Goal: Task Accomplishment & Management: Complete application form

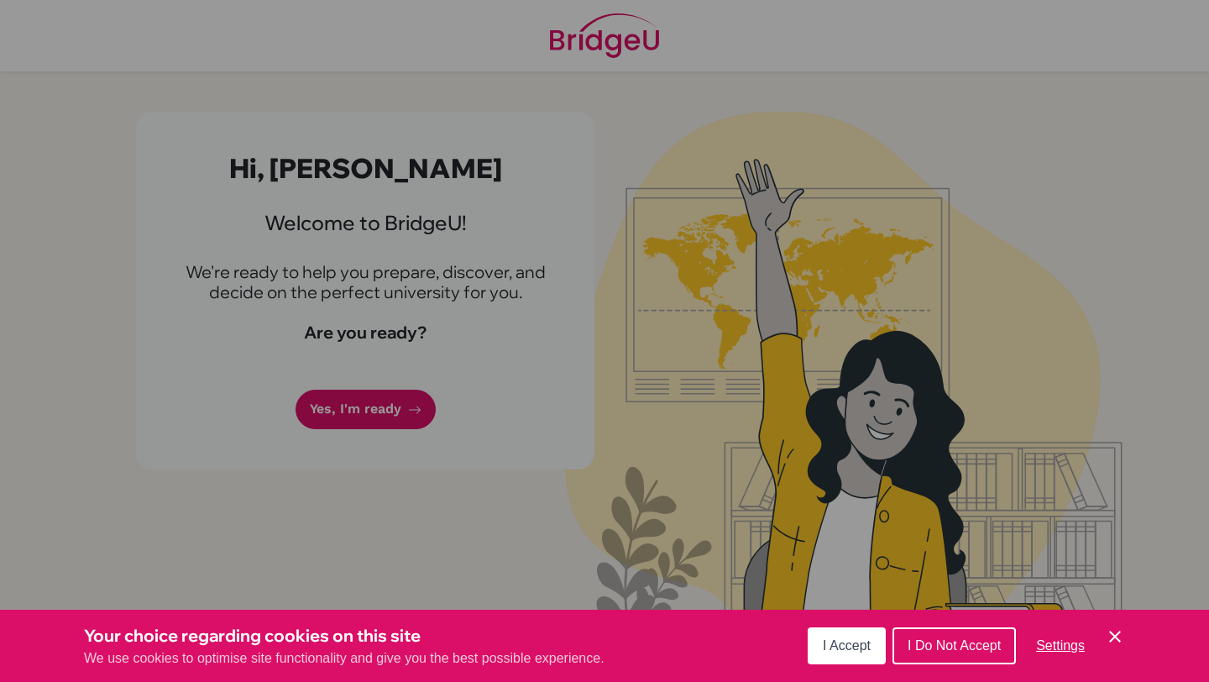
click at [0, 681] on div "Your choice regarding cookies on this site We use cookies to optimise site func…" at bounding box center [0, 682] width 0 height 0
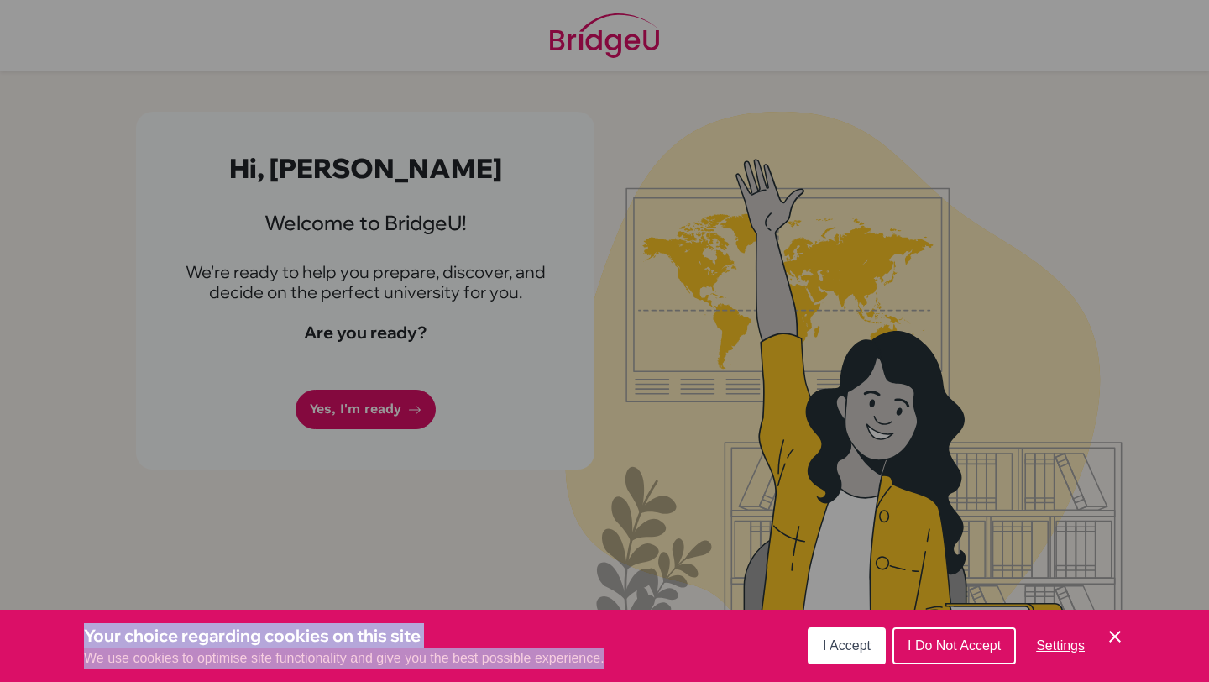
click at [823, 643] on span "I Accept" at bounding box center [847, 645] width 48 height 14
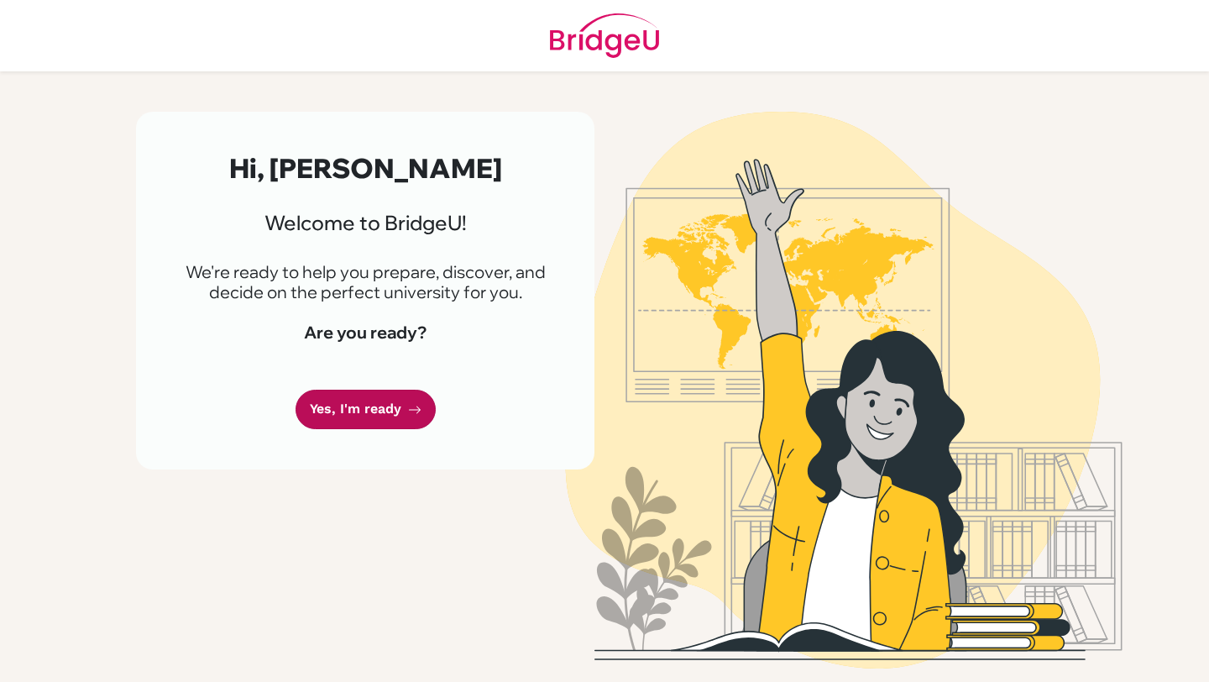
click at [402, 397] on link "Yes, I'm ready" at bounding box center [365, 408] width 140 height 39
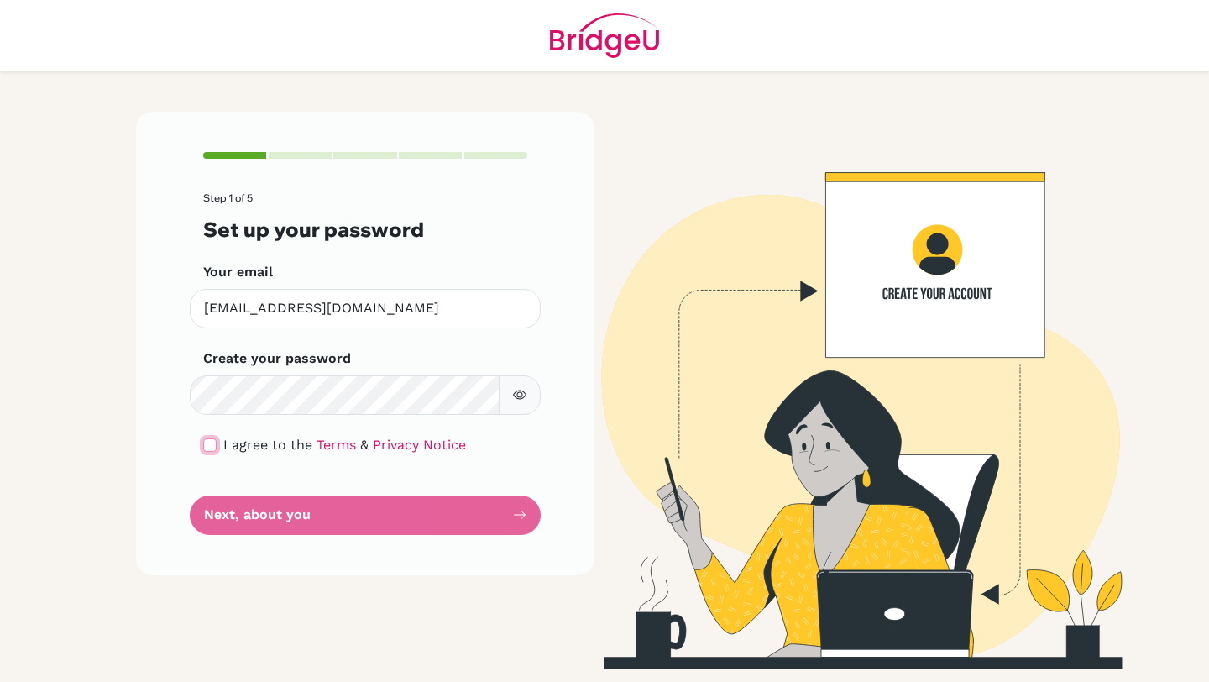
click at [210, 442] on input "checkbox" at bounding box center [209, 444] width 13 height 13
checkbox input "true"
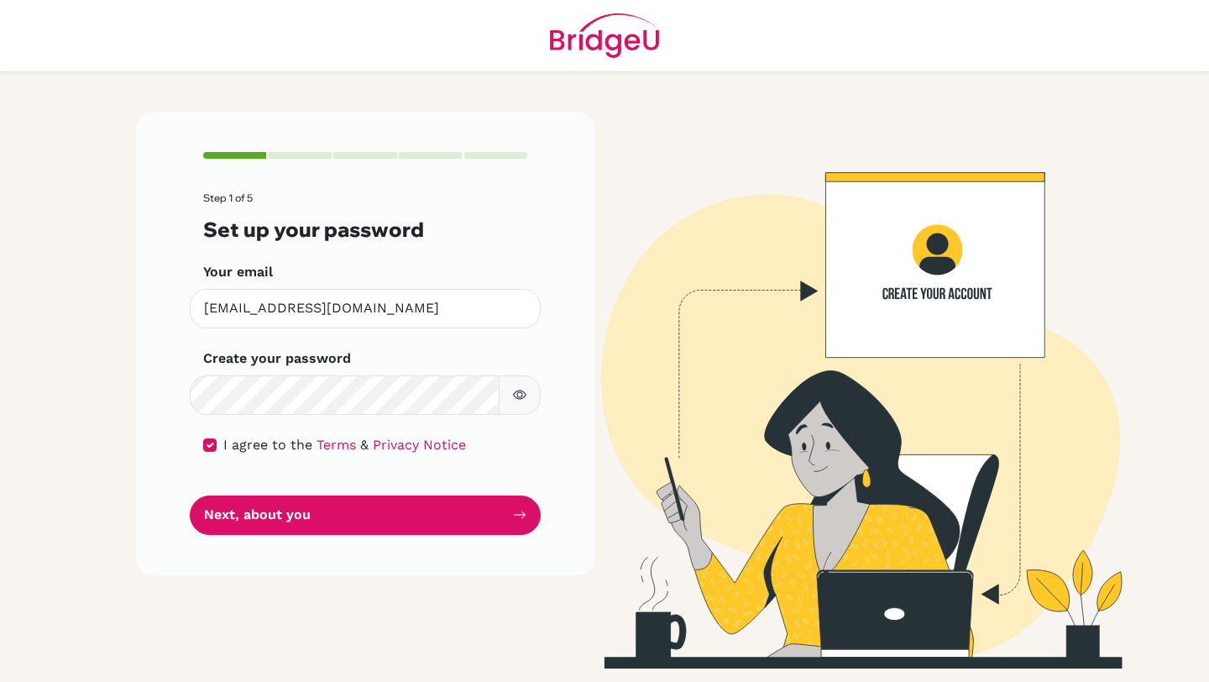
click at [525, 396] on icon "button" at bounding box center [519, 394] width 13 height 9
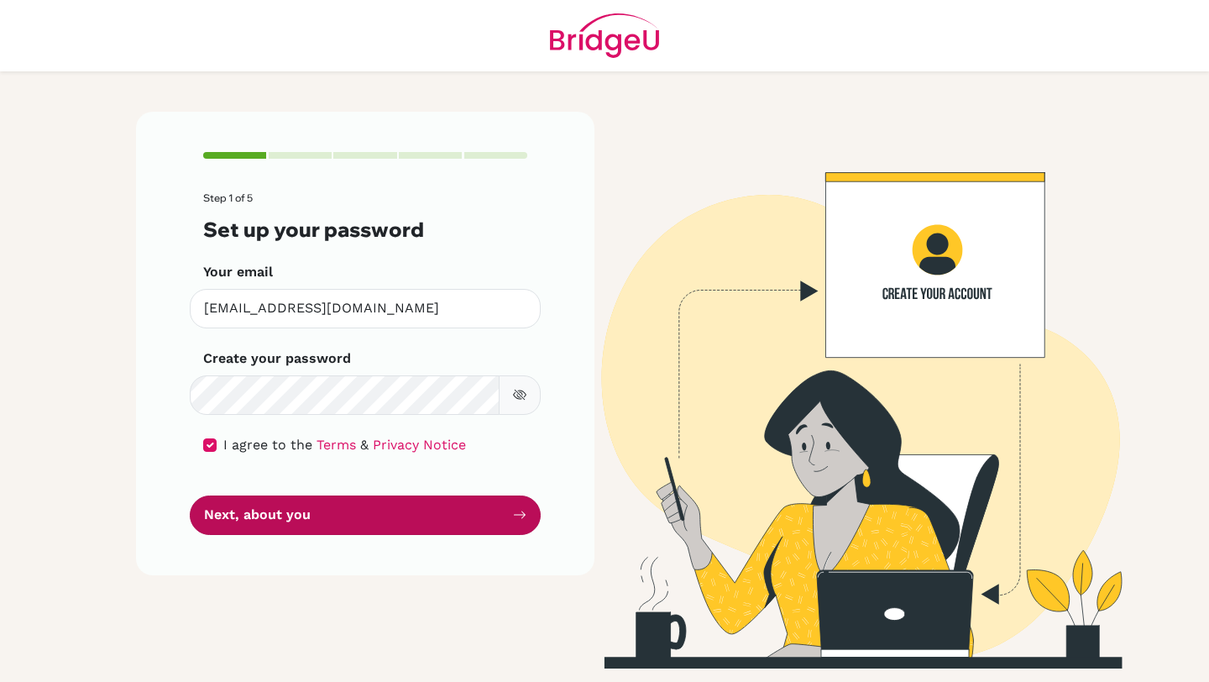
click at [410, 522] on button "Next, about you" at bounding box center [365, 514] width 351 height 39
